Goal: Task Accomplishment & Management: Complete application form

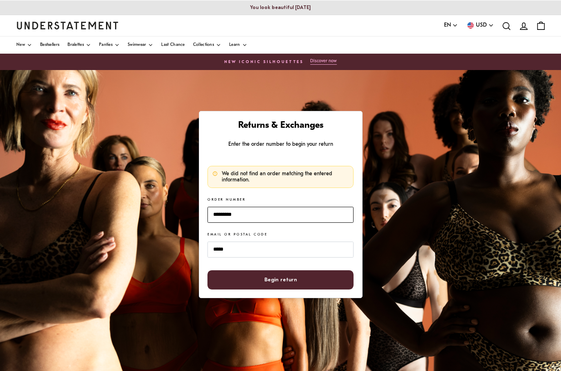
drag, startPoint x: 251, startPoint y: 214, endPoint x: 201, endPoint y: 214, distance: 49.9
click at [201, 214] on div "Returns & Exchanges Enter the order number to begin your return We did not find…" at bounding box center [281, 204] width 164 height 187
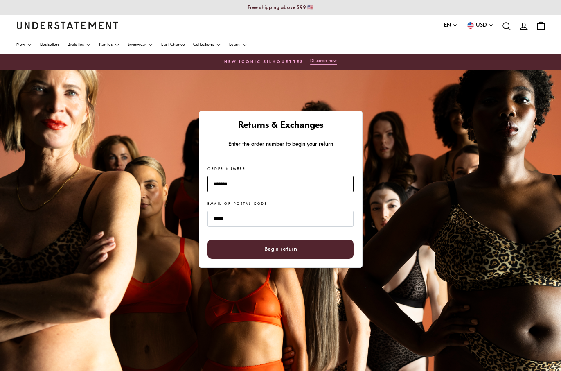
type input "*******"
click at [271, 248] on span "Begin return" at bounding box center [280, 249] width 33 height 18
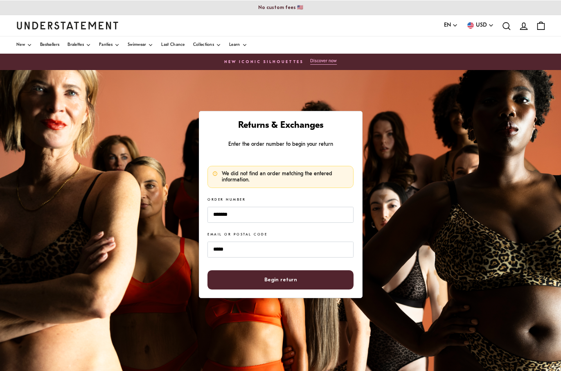
click at [285, 280] on span "Begin return" at bounding box center [280, 280] width 33 height 18
click at [77, 24] on img "Understatement Homepage" at bounding box center [67, 25] width 102 height 7
drag, startPoint x: 240, startPoint y: 215, endPoint x: 201, endPoint y: 215, distance: 38.9
click at [201, 215] on div "Returns & Exchanges Enter the order number to begin your return We did not find…" at bounding box center [281, 204] width 164 height 187
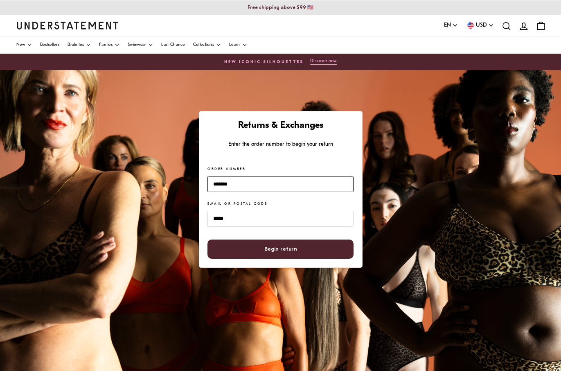
type input "*******"
click at [277, 253] on span "Begin return" at bounding box center [280, 249] width 33 height 18
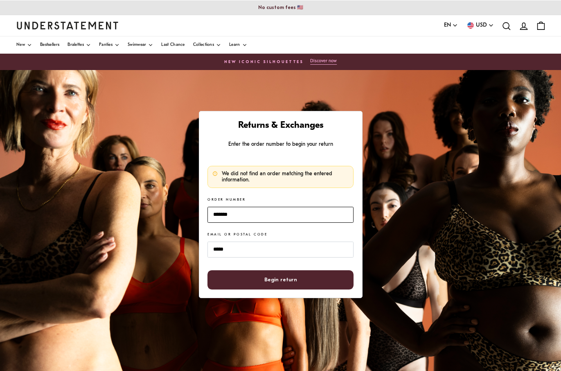
drag, startPoint x: 248, startPoint y: 216, endPoint x: 203, endPoint y: 214, distance: 45.1
click at [203, 214] on div "Returns & Exchanges Enter the order number to begin your return We did not find…" at bounding box center [281, 204] width 164 height 187
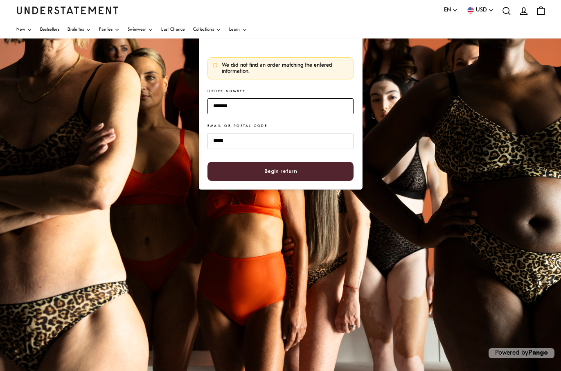
scroll to position [110, 0]
click at [63, 9] on img "Understatement Homepage" at bounding box center [67, 10] width 102 height 7
